Goal: Task Accomplishment & Management: Manage account settings

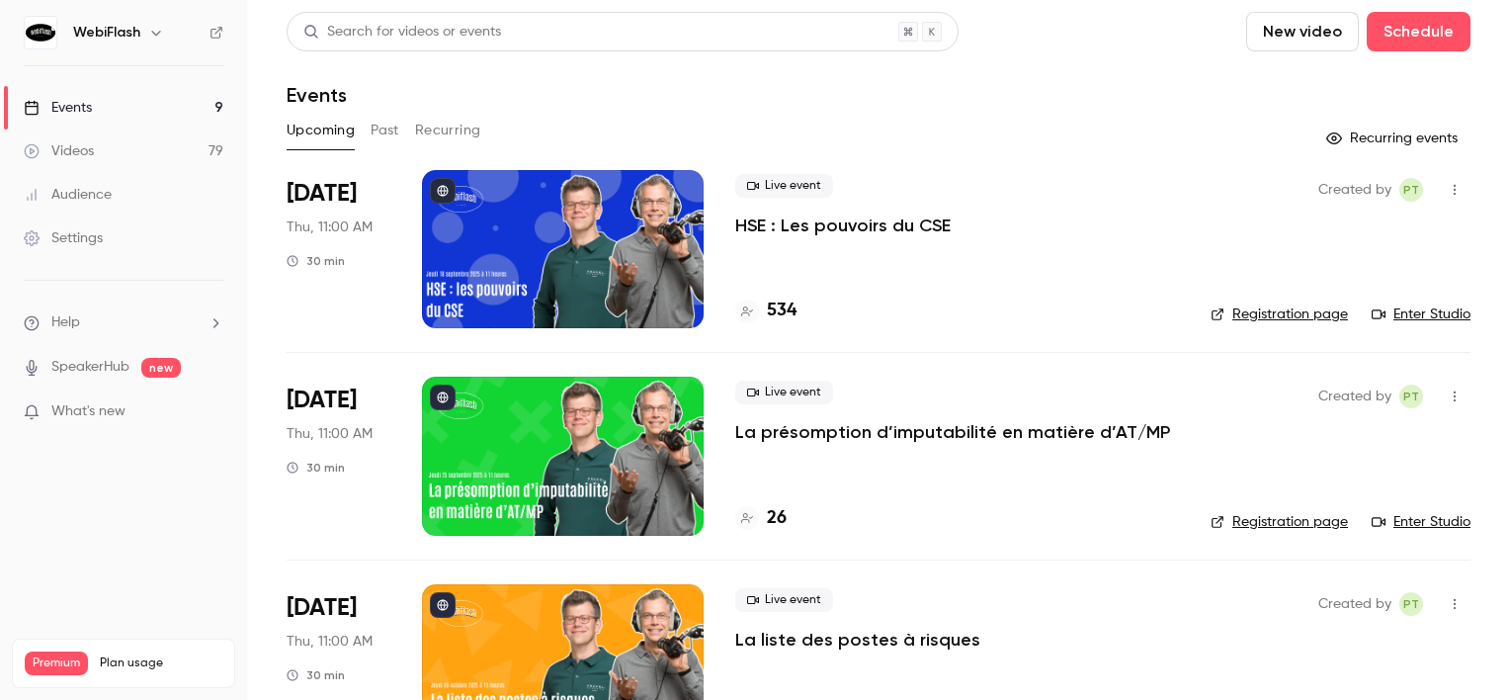
click at [640, 370] on li "[DATE] Thu, 11:00 AM 30 min Live event La présomption d’imputabilité en matière…" at bounding box center [879, 455] width 1184 height 207
click at [625, 423] on div at bounding box center [563, 455] width 282 height 158
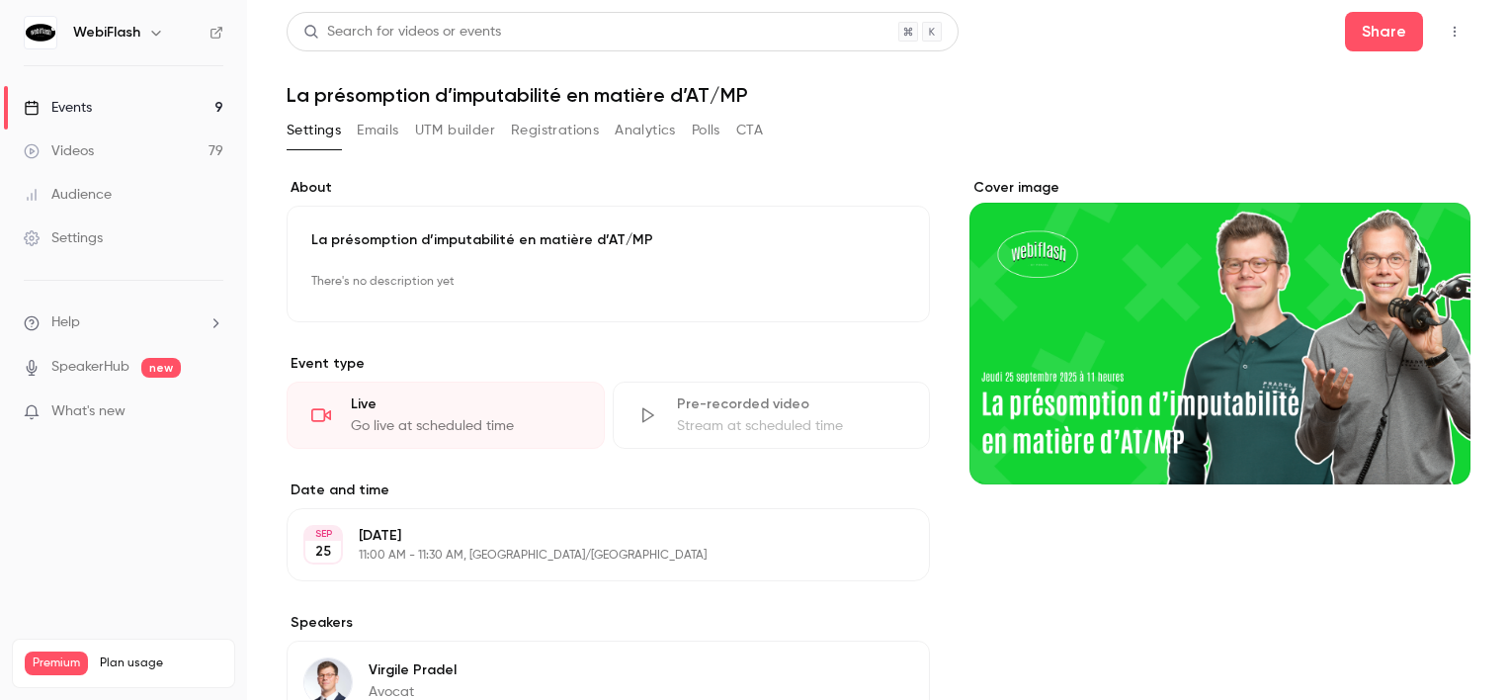
click at [514, 141] on button "Registrations" at bounding box center [555, 131] width 88 height 32
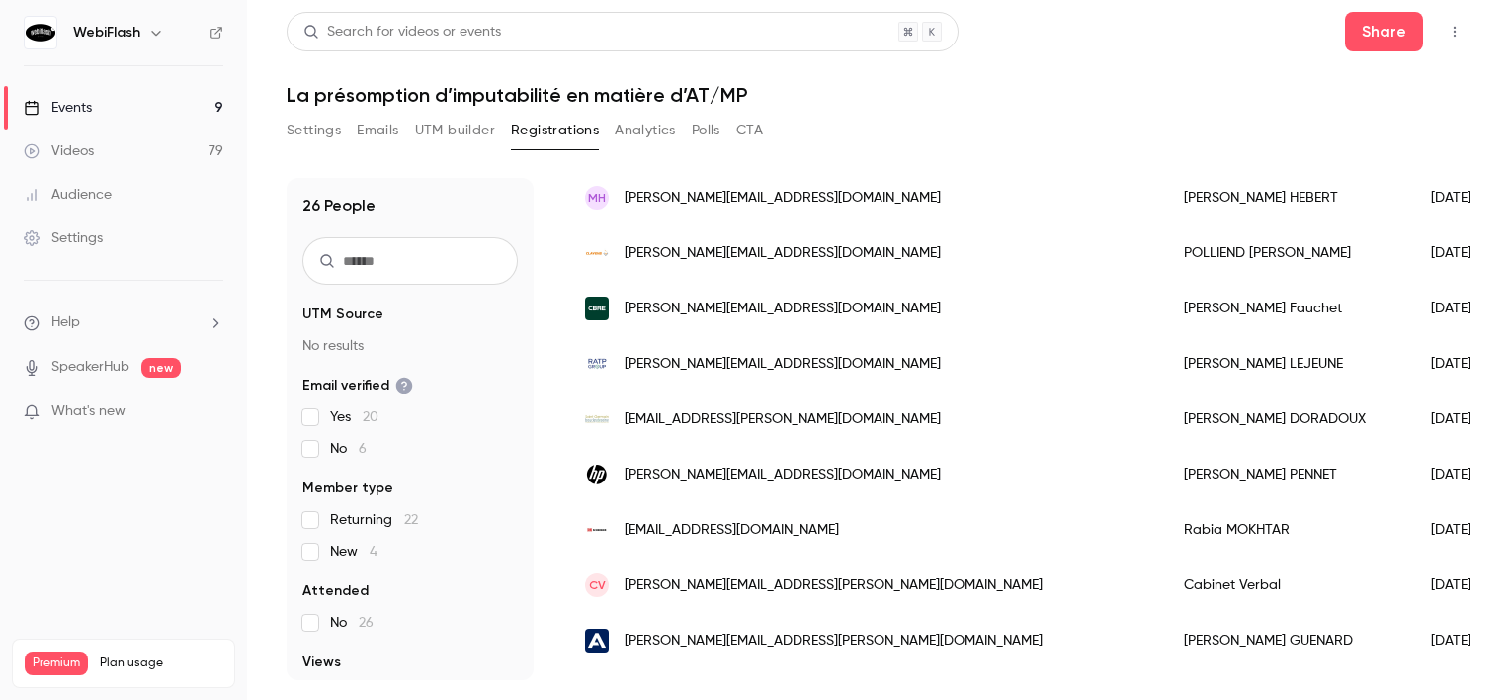
scroll to position [942, 0]
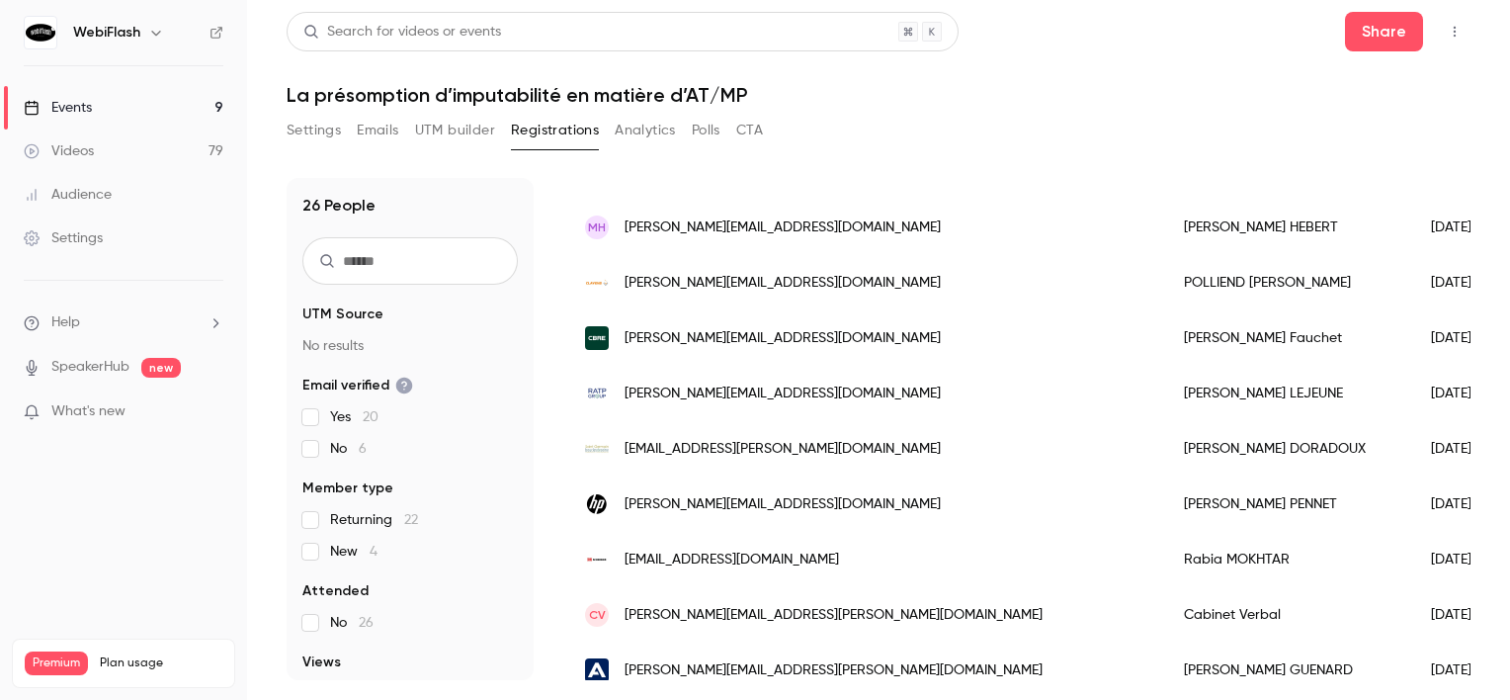
click at [782, 610] on span "[PERSON_NAME][EMAIL_ADDRESS][PERSON_NAME][DOMAIN_NAME]" at bounding box center [833, 615] width 418 height 21
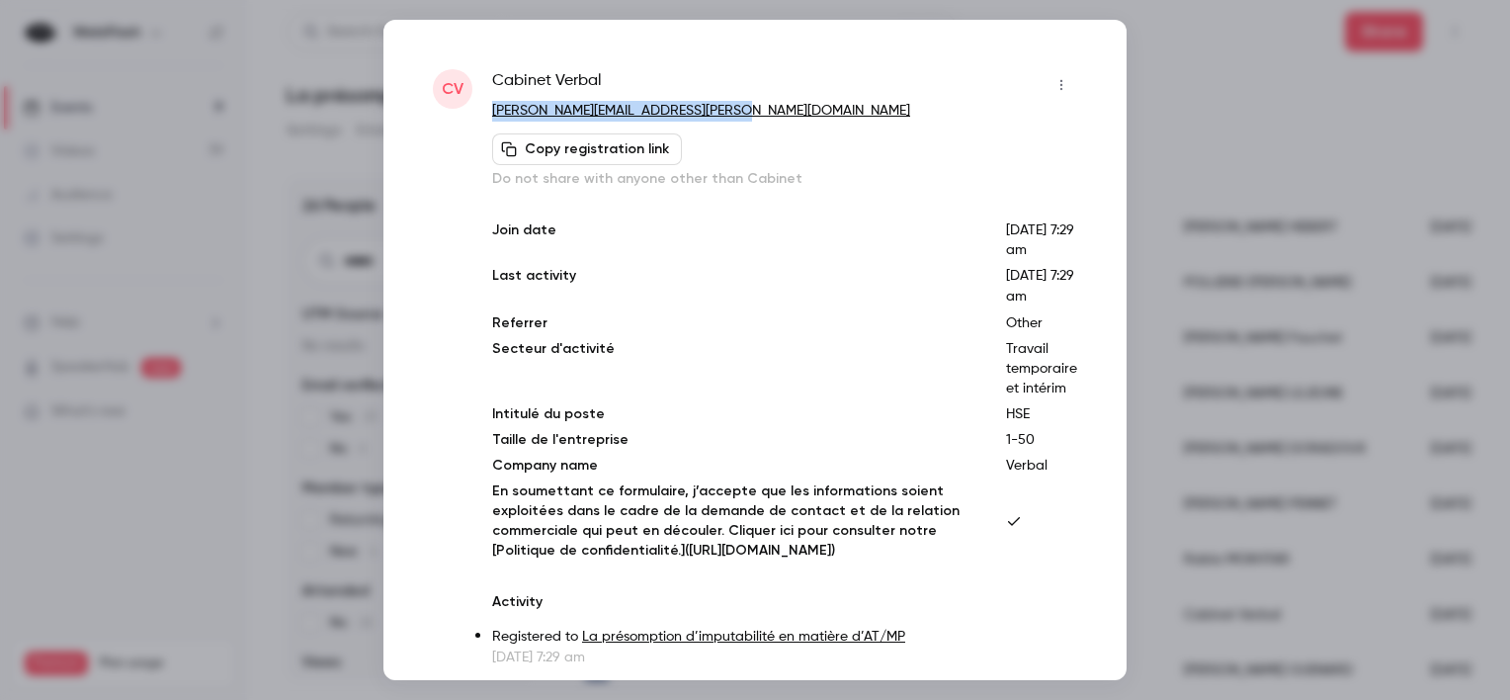
drag, startPoint x: 742, startPoint y: 119, endPoint x: 489, endPoint y: 107, distance: 253.2
click at [489, 107] on div "CV Cabinet Verbal [EMAIL_ADDRESS][DOMAIN_NAME] Copy registration link Do not sh…" at bounding box center [755, 368] width 644 height 598
copy link "[PERSON_NAME][EMAIL_ADDRESS][PERSON_NAME][DOMAIN_NAME]"
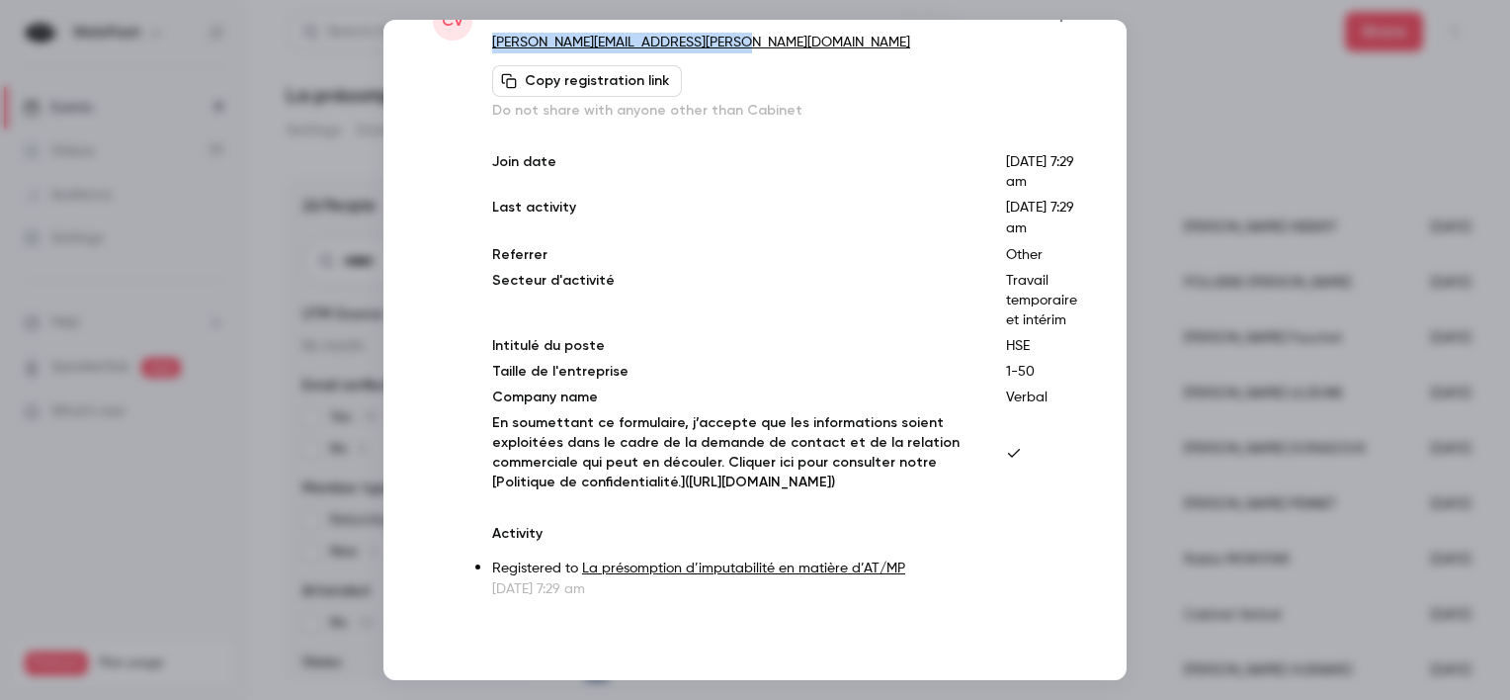
scroll to position [0, 0]
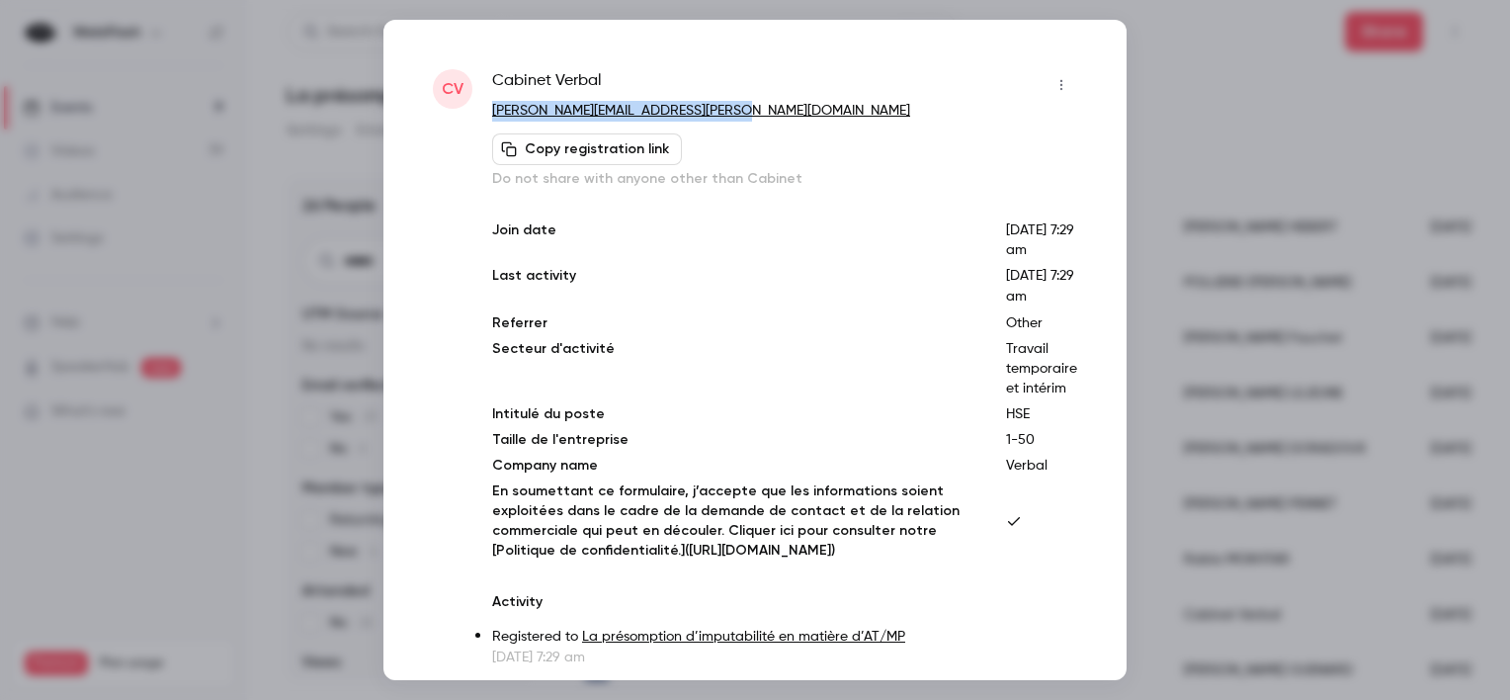
click at [1053, 89] on icon "button" at bounding box center [1061, 85] width 16 height 14
click at [950, 138] on div "Block from all events" at bounding box center [970, 135] width 150 height 20
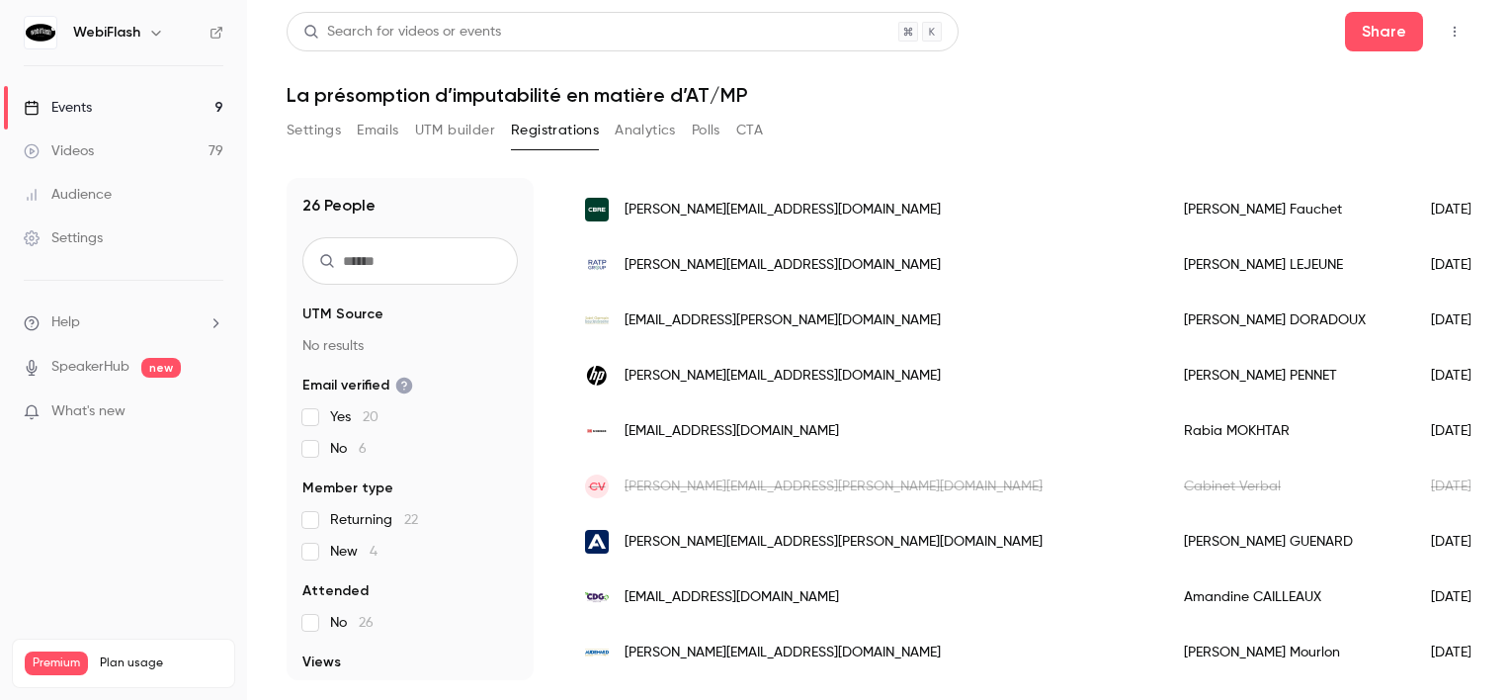
scroll to position [1139, 0]
